Goal: Manage account settings

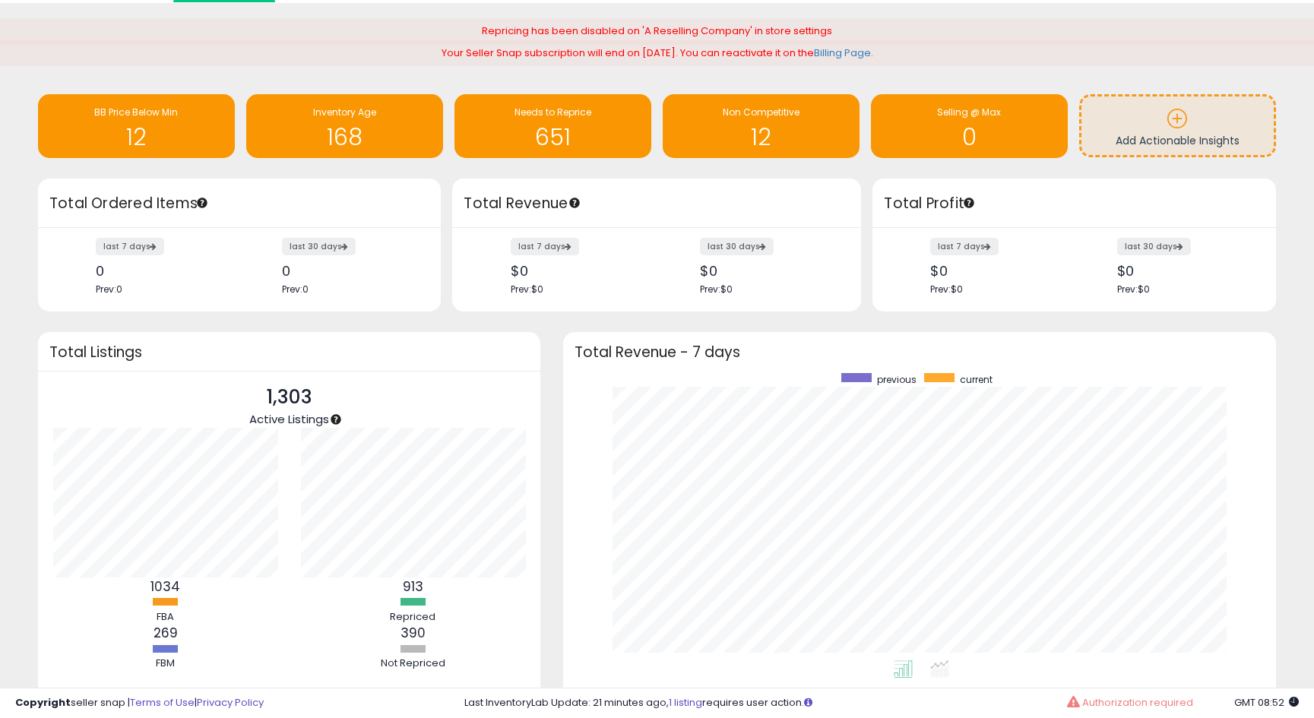
scroll to position [47, 0]
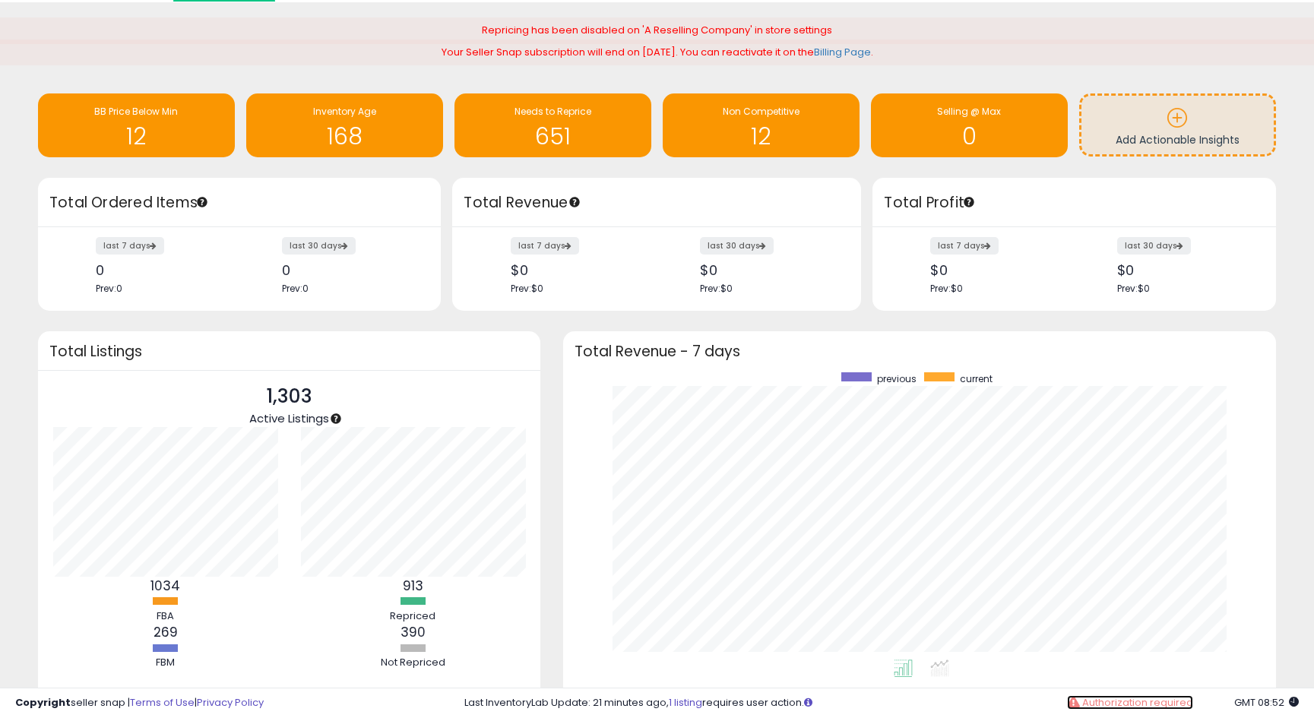
click at [1138, 701] on span "Authorization required" at bounding box center [1137, 702] width 111 height 14
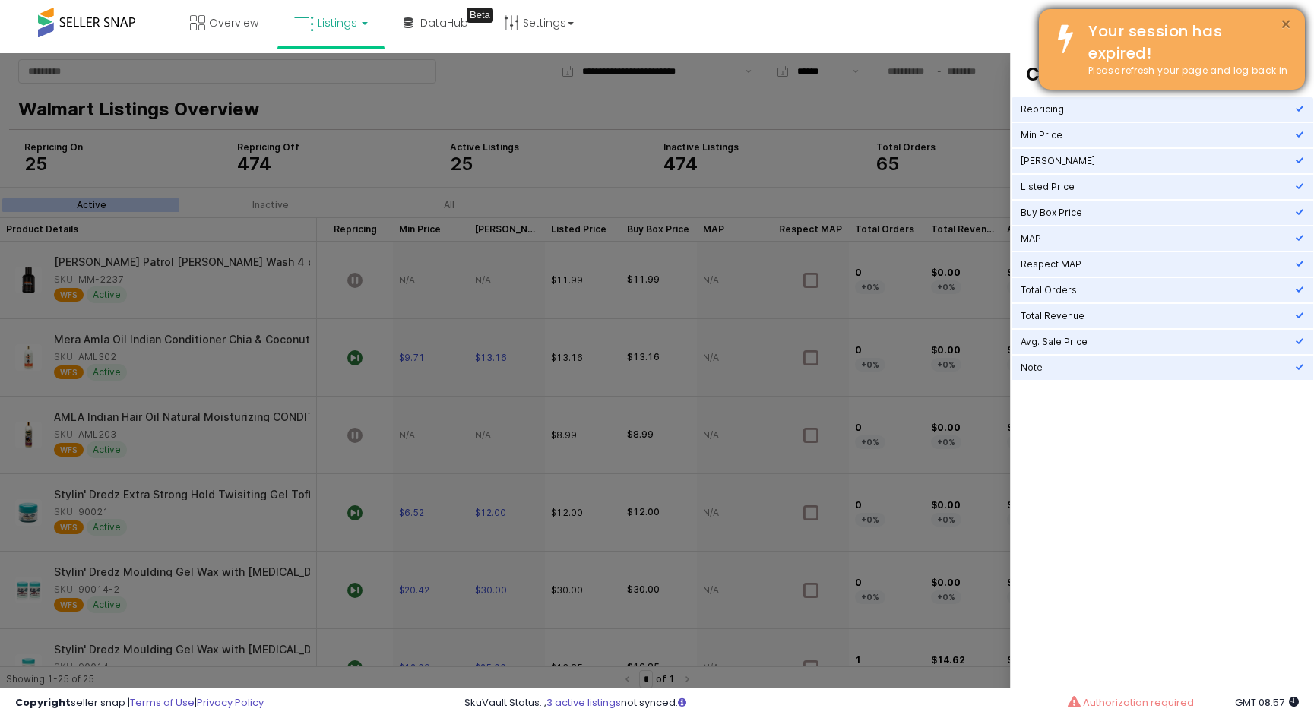
click at [1289, 24] on button "×" at bounding box center [1286, 24] width 12 height 19
